Goal: Find specific page/section: Find specific page/section

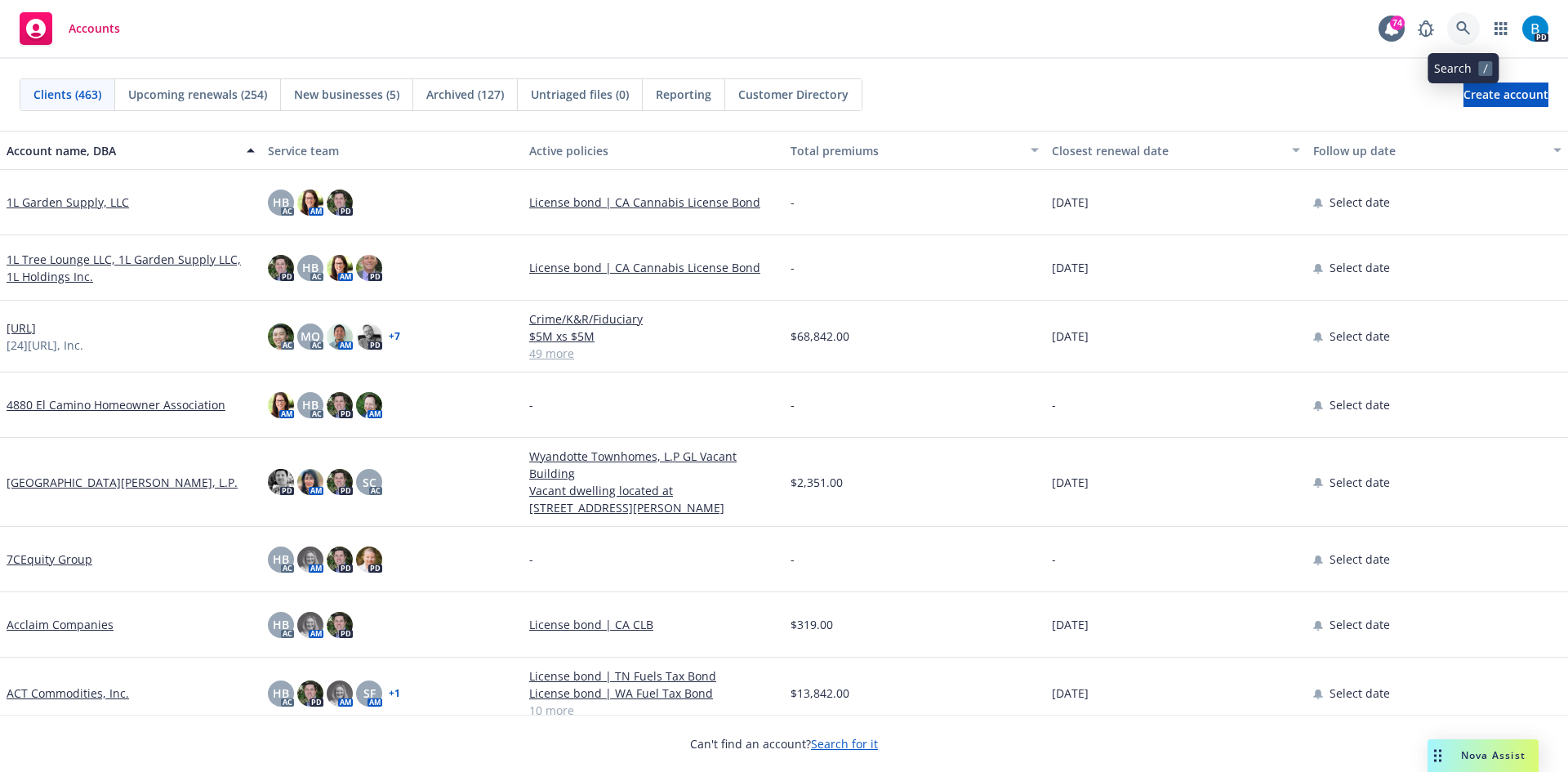
click at [1462, 30] on icon at bounding box center [1463, 28] width 14 height 14
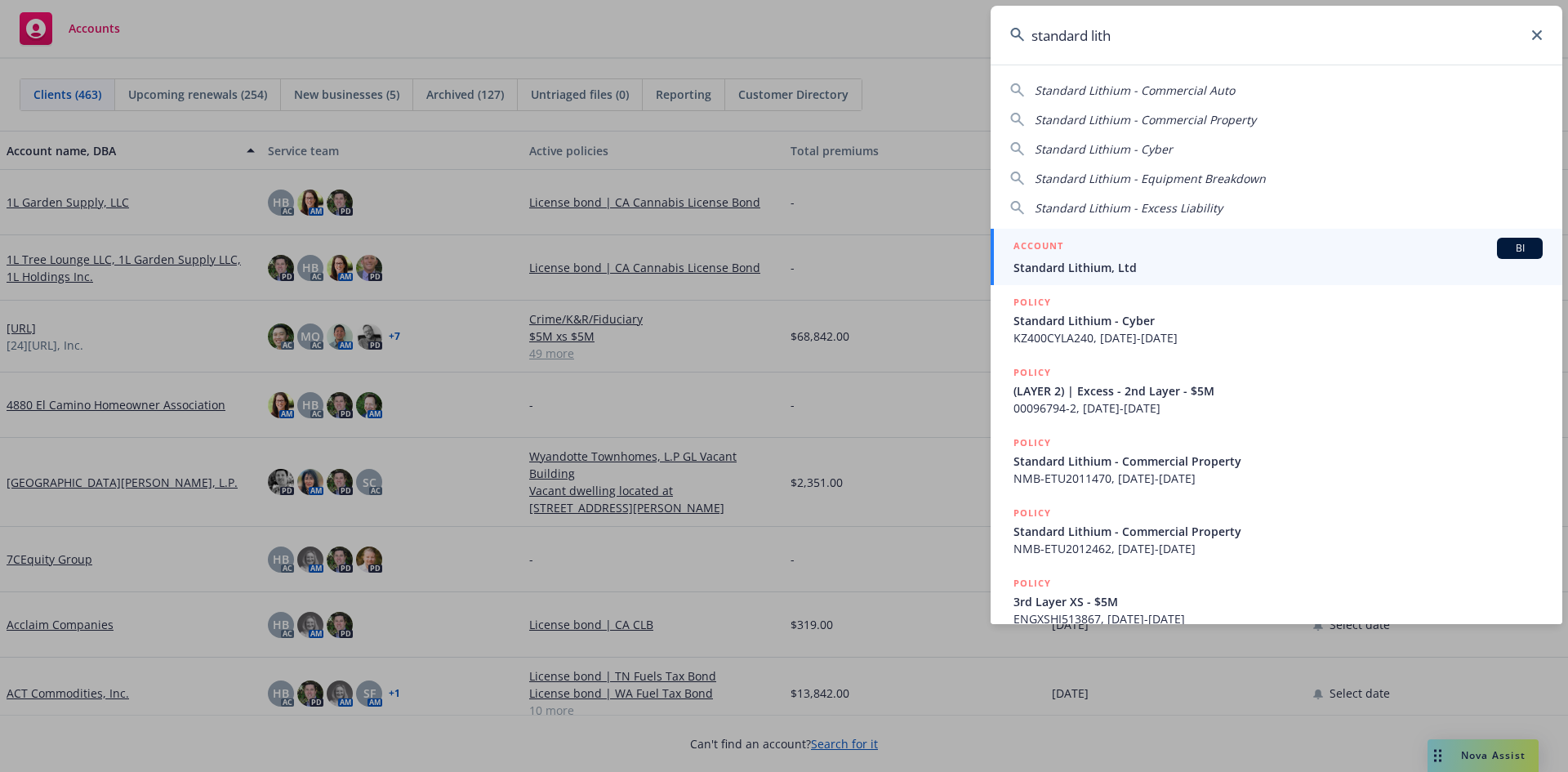
type input "standard lith"
click at [1089, 263] on span "Standard Lithium, Ltd" at bounding box center [1278, 267] width 529 height 17
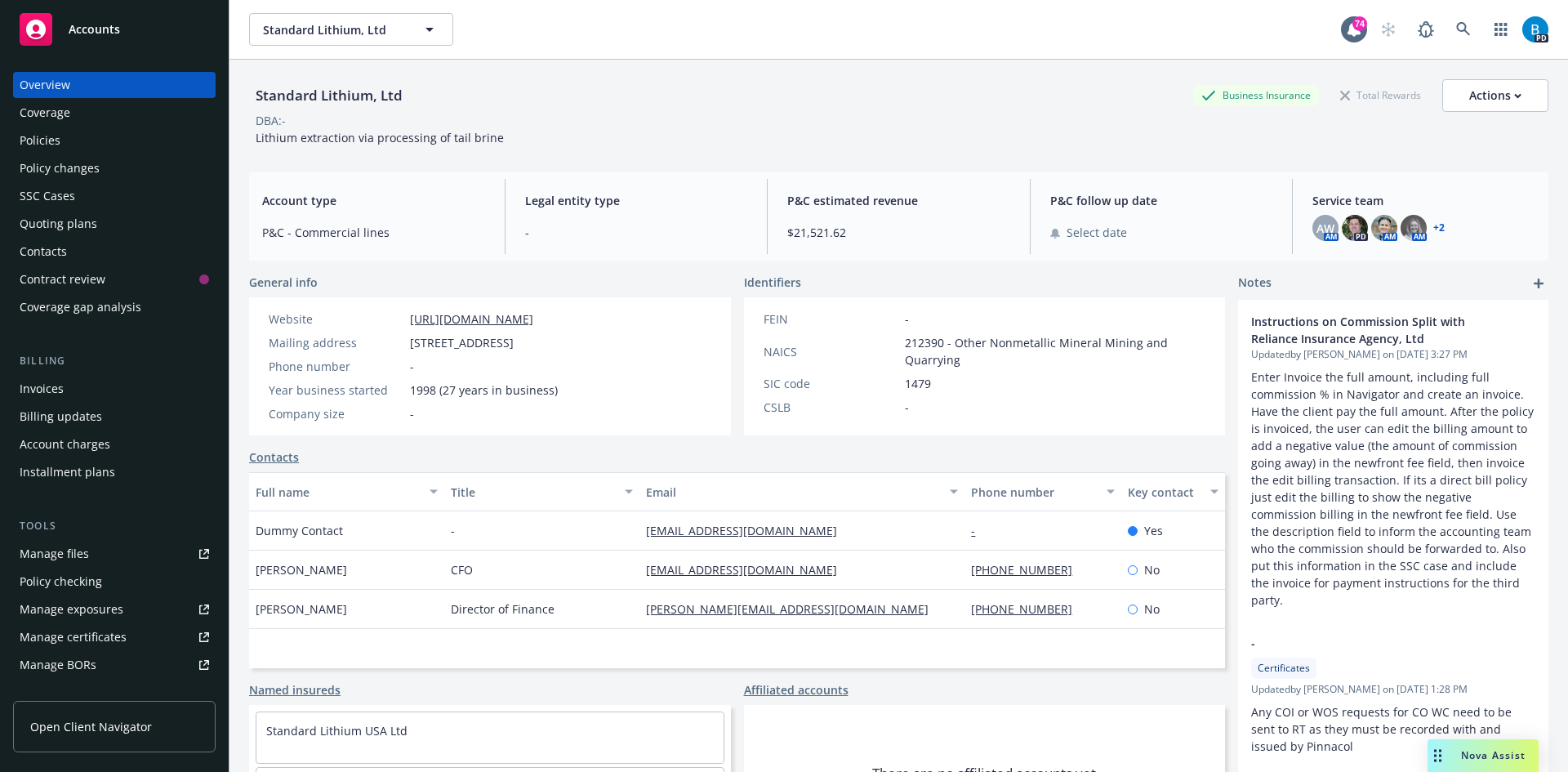
click at [36, 140] on div "Policies" at bounding box center [40, 140] width 41 height 27
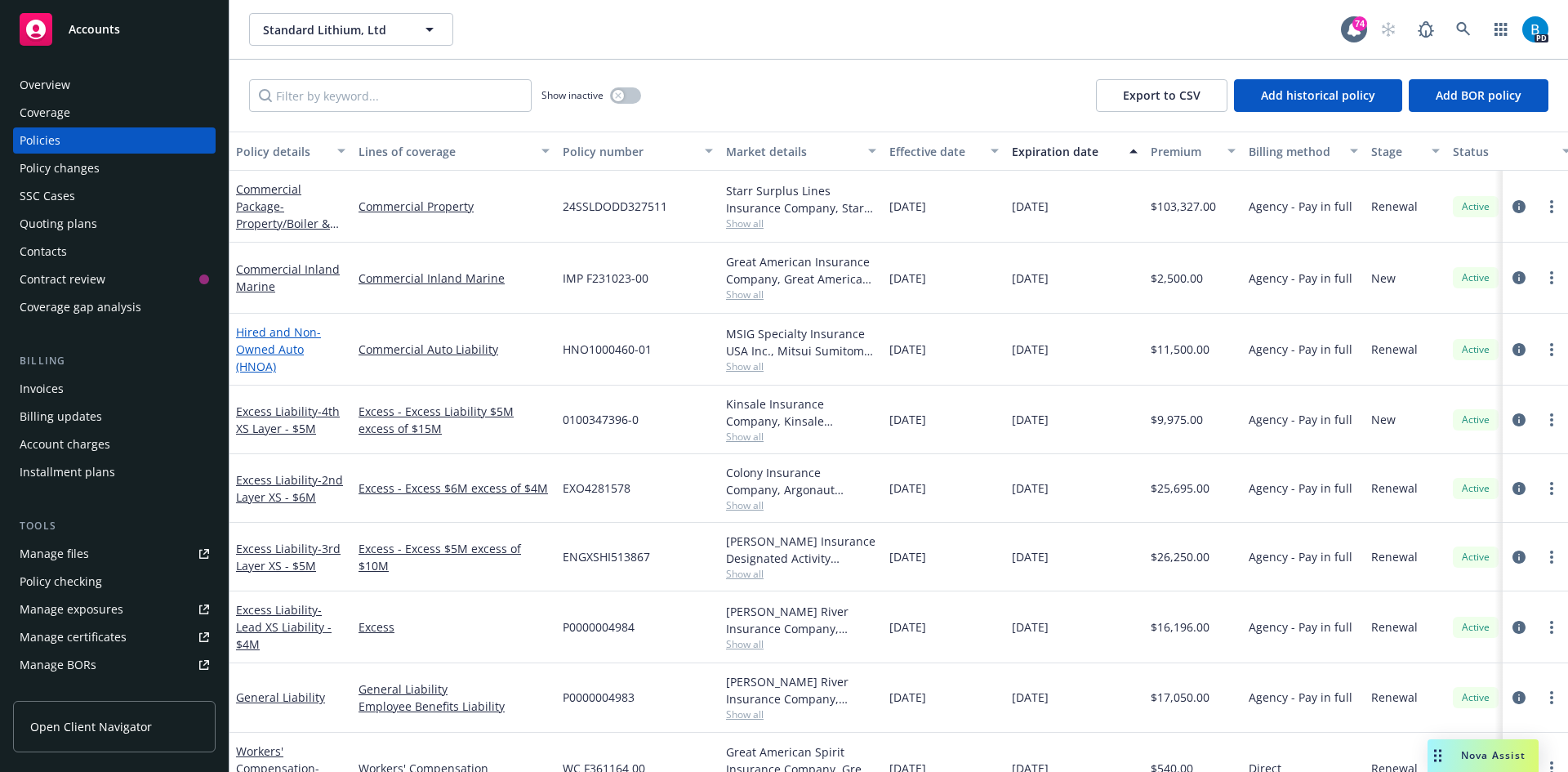
click at [273, 357] on link "Hired and Non-Owned Auto (HNOA)" at bounding box center [279, 349] width 85 height 50
